Goal: Check status: Check status

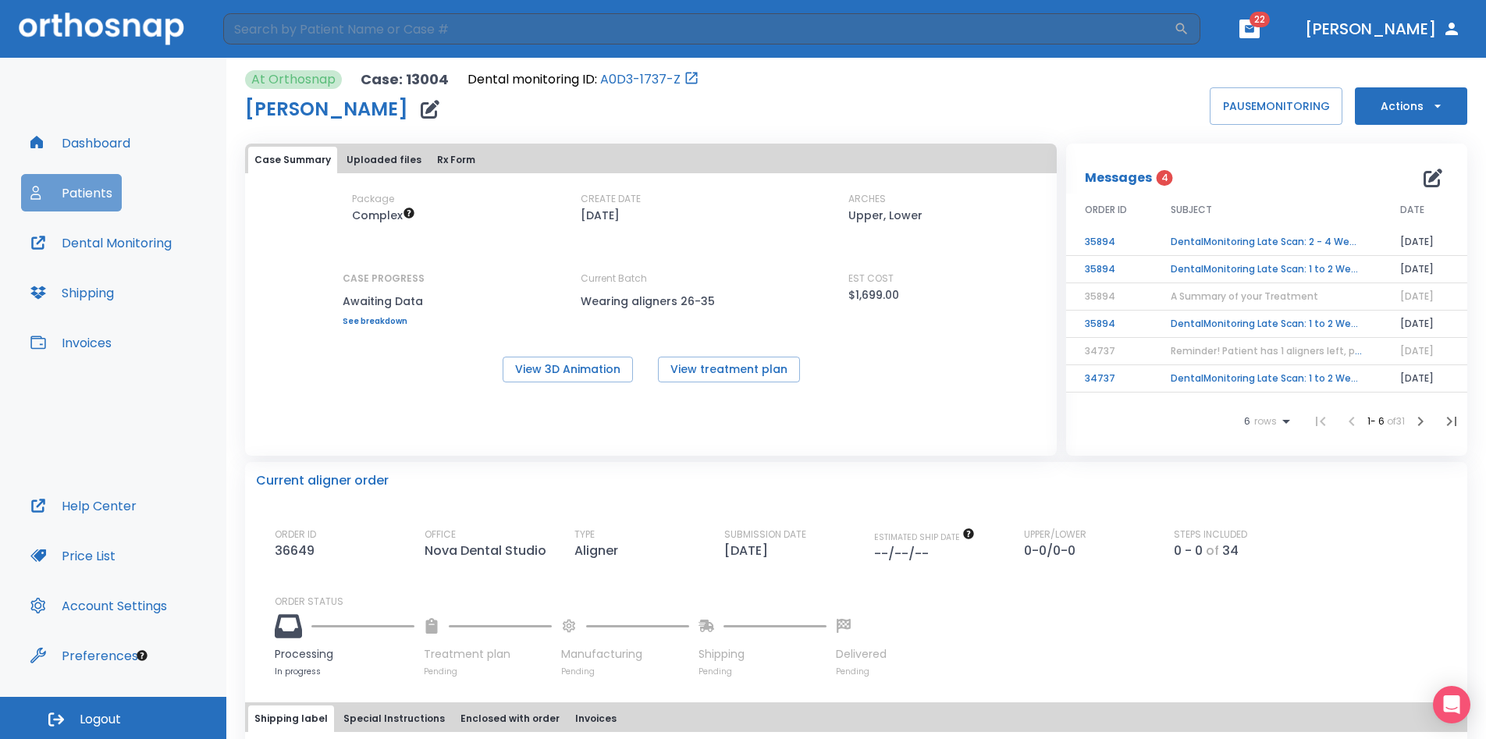
click at [74, 191] on button "Patients" at bounding box center [71, 192] width 101 height 37
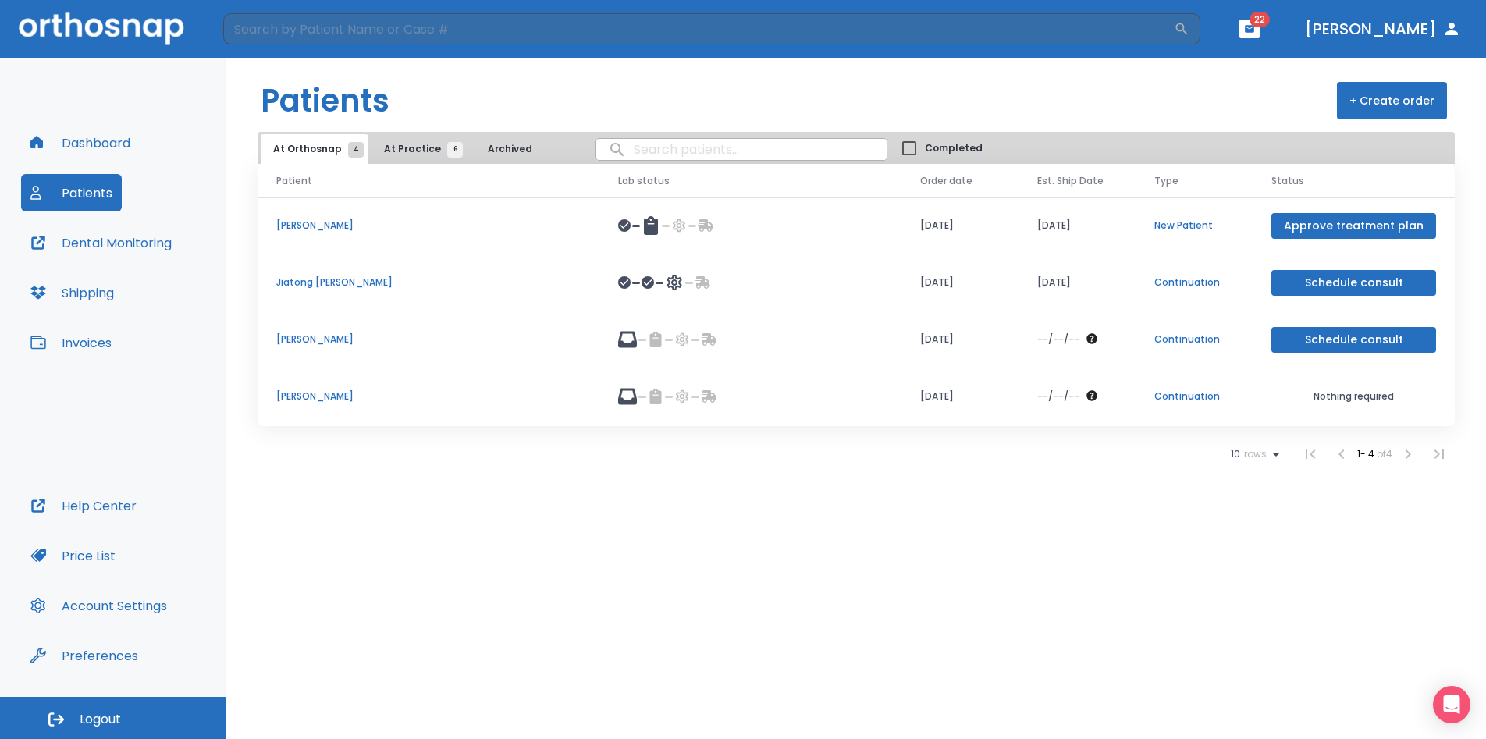
click at [314, 342] on p "[PERSON_NAME]" at bounding box center [428, 339] width 304 height 14
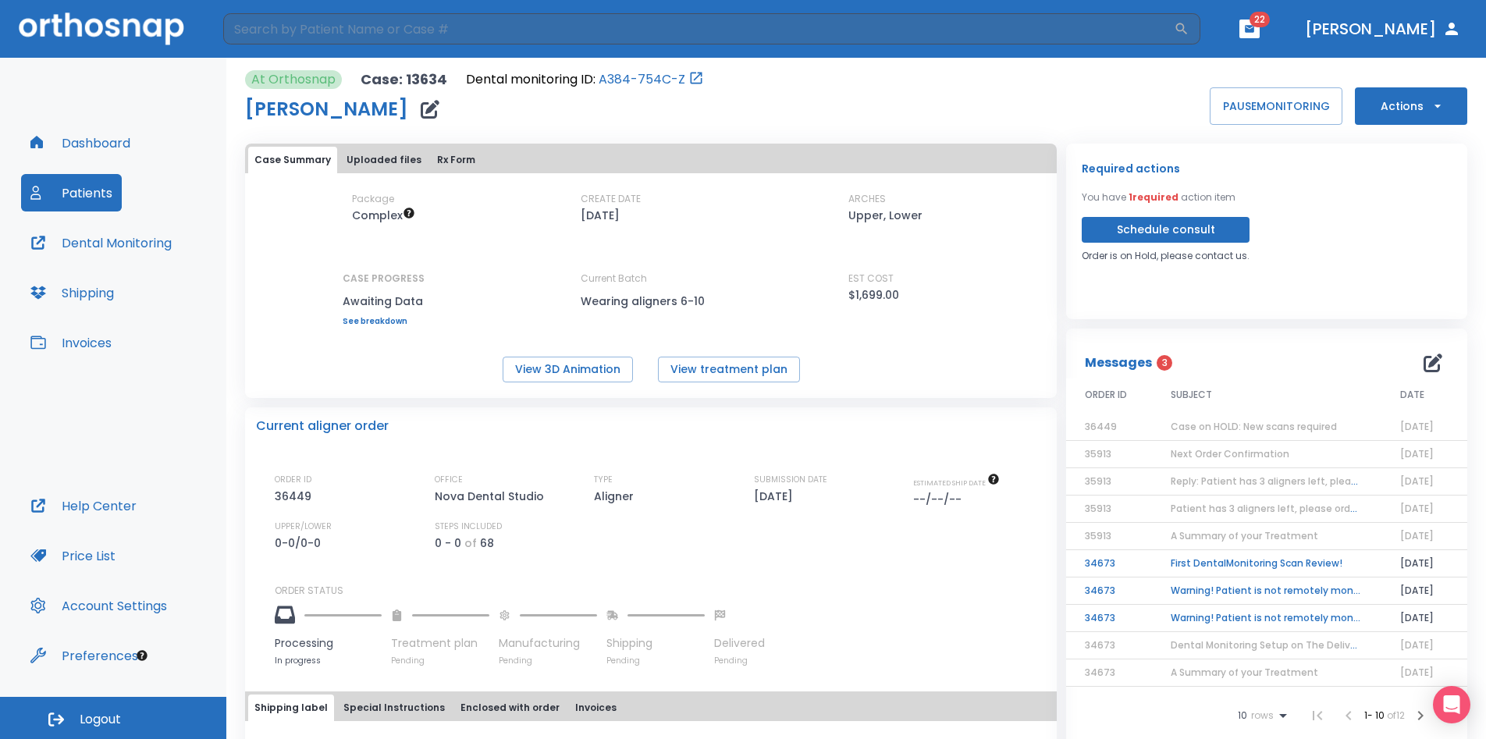
click at [1249, 423] on span "Case on HOLD: New scans required" at bounding box center [1254, 426] width 166 height 13
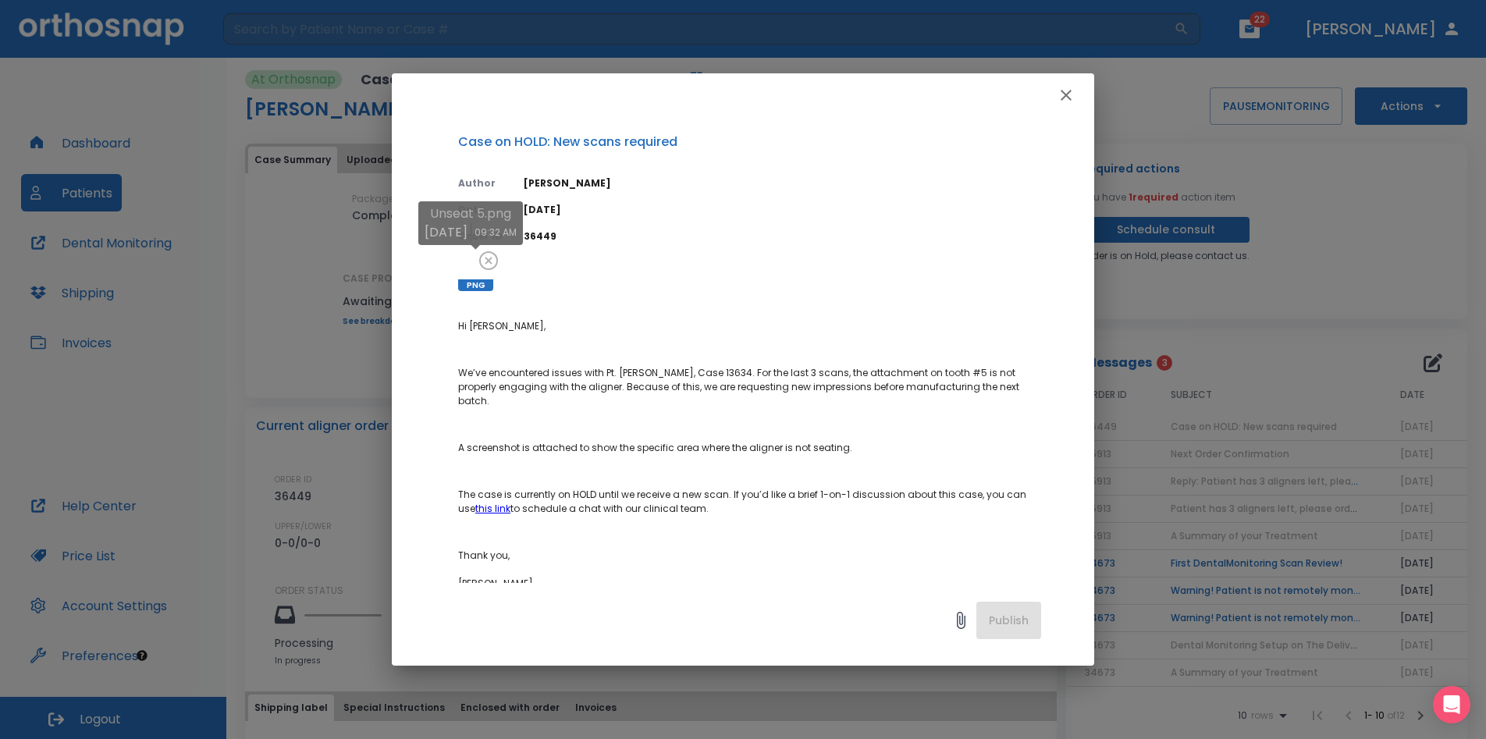
click at [467, 268] on div at bounding box center [475, 273] width 35 height 35
click at [493, 502] on link "this link" at bounding box center [492, 508] width 35 height 13
click at [1071, 94] on icon "button" at bounding box center [1066, 95] width 19 height 19
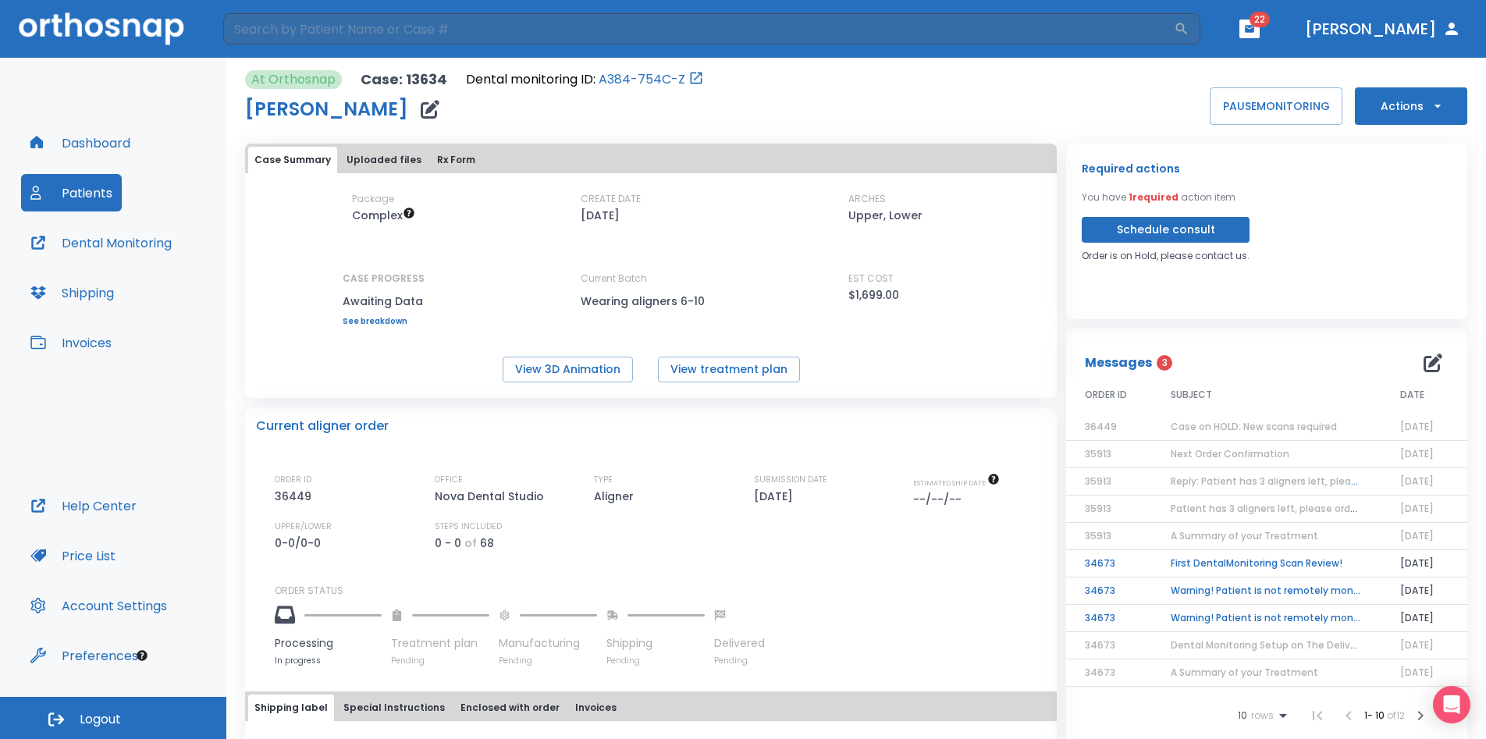
click at [1218, 450] on span "Next Order Confirmation" at bounding box center [1230, 453] width 119 height 13
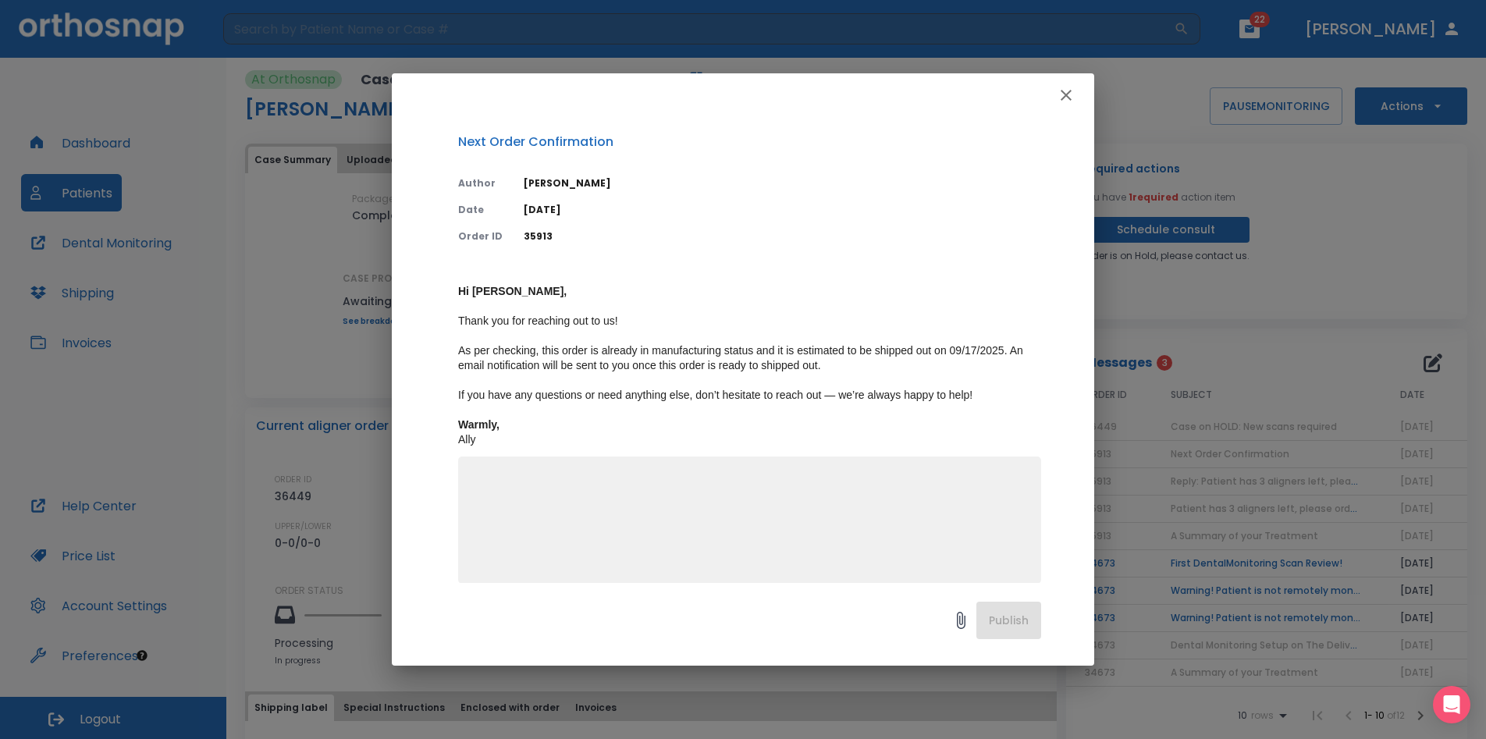
click at [553, 482] on textarea at bounding box center [749, 527] width 564 height 108
click at [1066, 94] on icon "button" at bounding box center [1066, 95] width 11 height 11
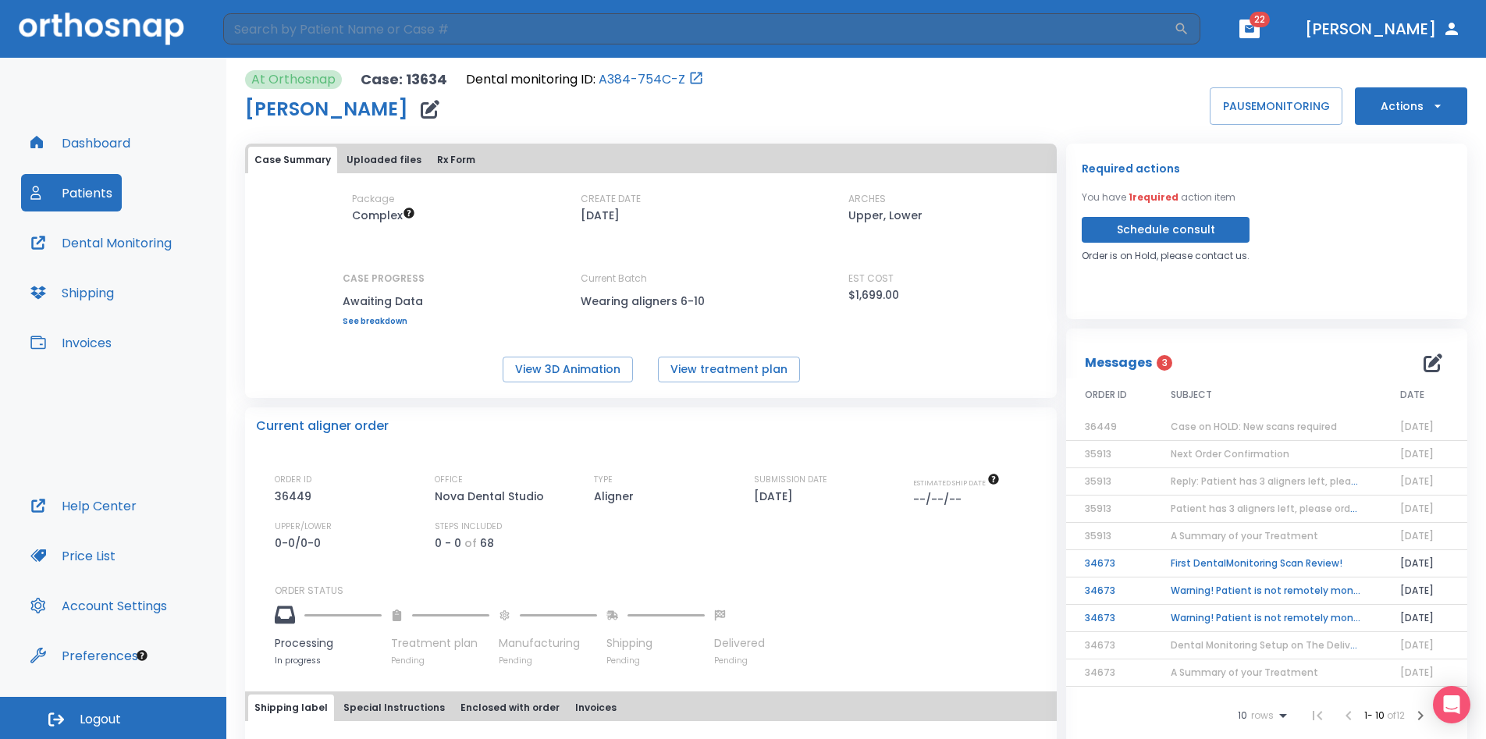
click at [396, 322] on link "See breakdown" at bounding box center [384, 321] width 82 height 9
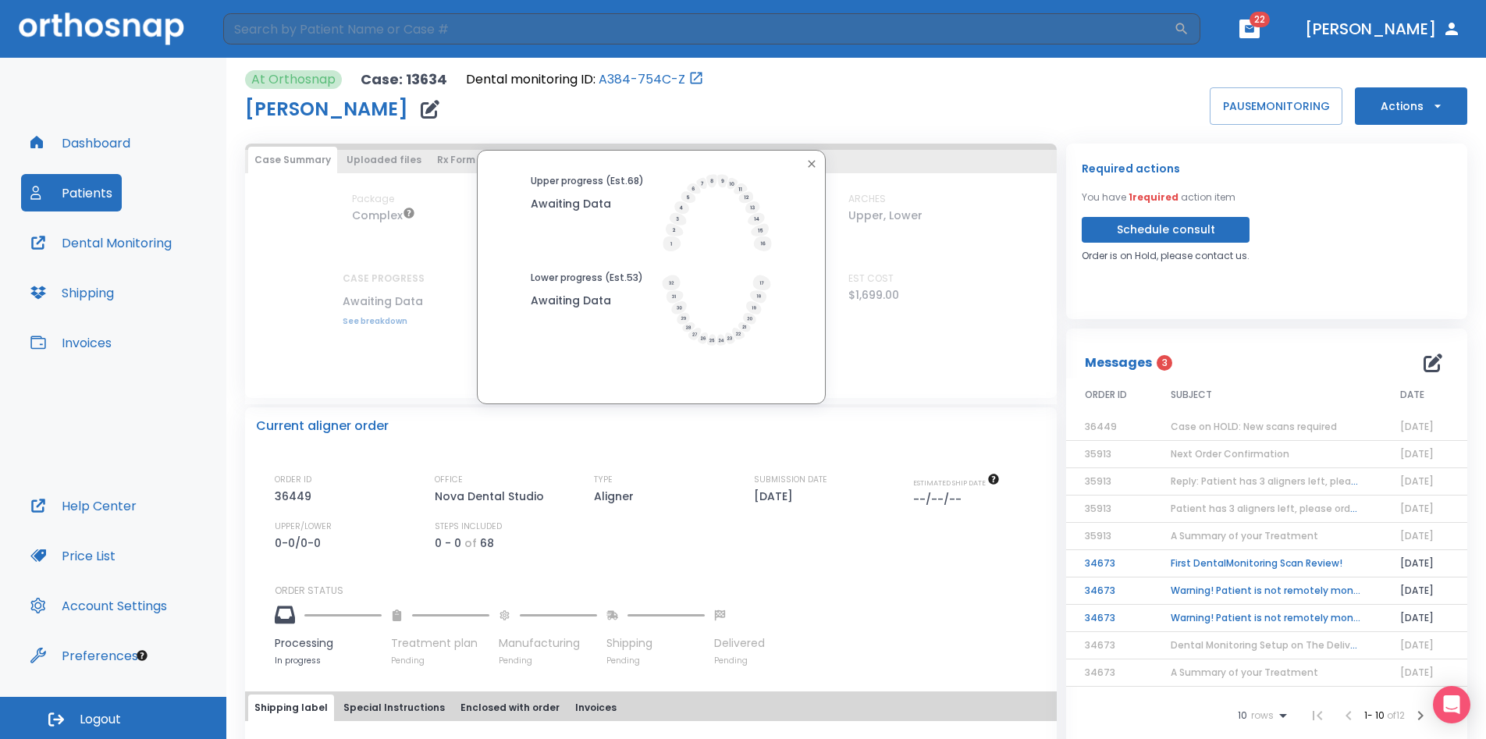
click at [806, 168] on icon "button" at bounding box center [811, 164] width 12 height 12
